Goal: Task Accomplishment & Management: Manage account settings

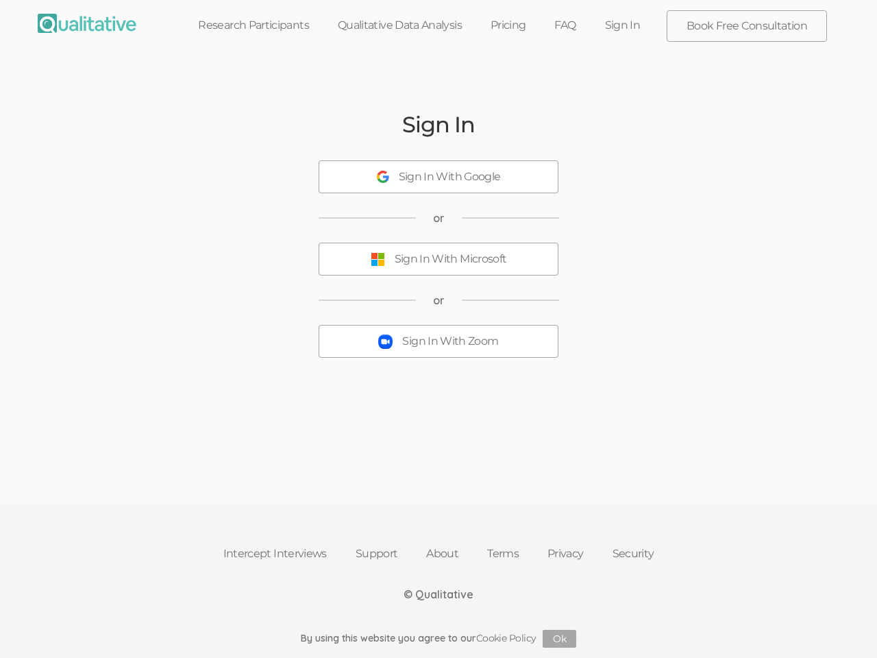
click at [439, 329] on button "Sign In With Zoom" at bounding box center [439, 341] width 240 height 33
click at [439, 177] on div "Sign In With Google" at bounding box center [450, 177] width 102 height 16
click at [439, 259] on div "Sign In With Microsoft" at bounding box center [451, 260] width 112 height 16
click at [439, 341] on div "Sign In With Zoom" at bounding box center [450, 342] width 96 height 16
click at [560, 639] on button "Ok" at bounding box center [560, 639] width 34 height 18
